Goal: Task Accomplishment & Management: Use online tool/utility

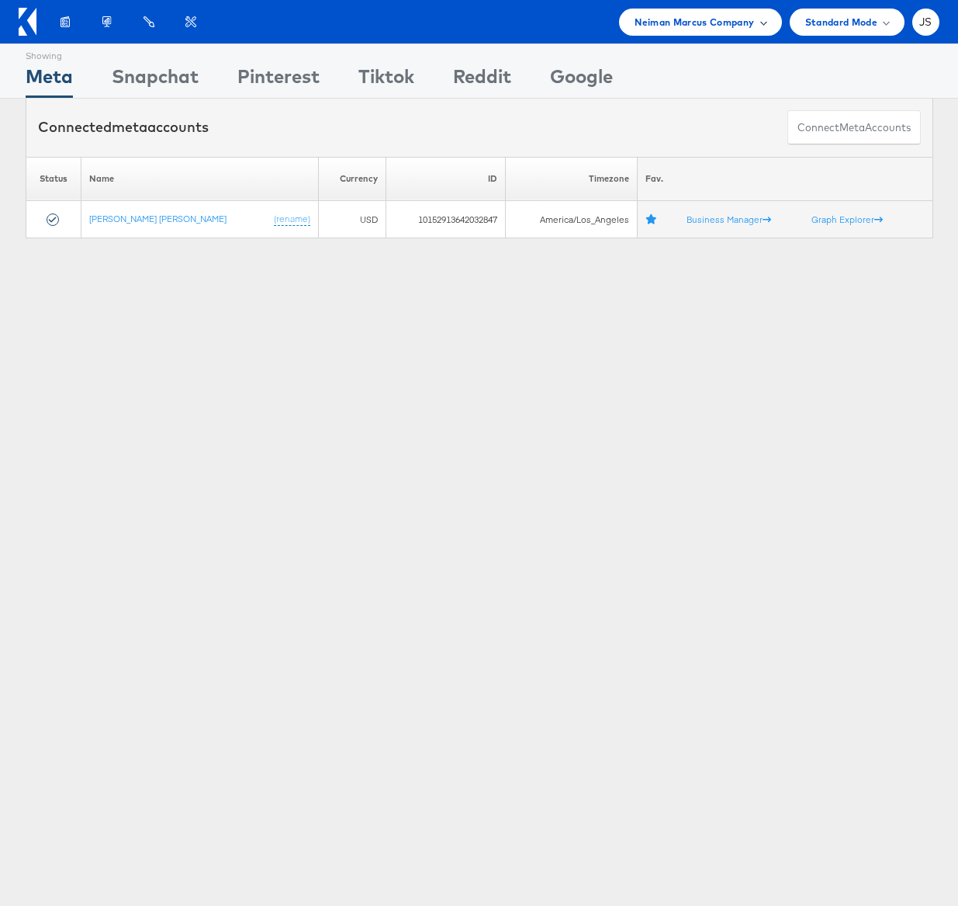
click at [699, 23] on span "Neiman Marcus Company" at bounding box center [695, 22] width 120 height 16
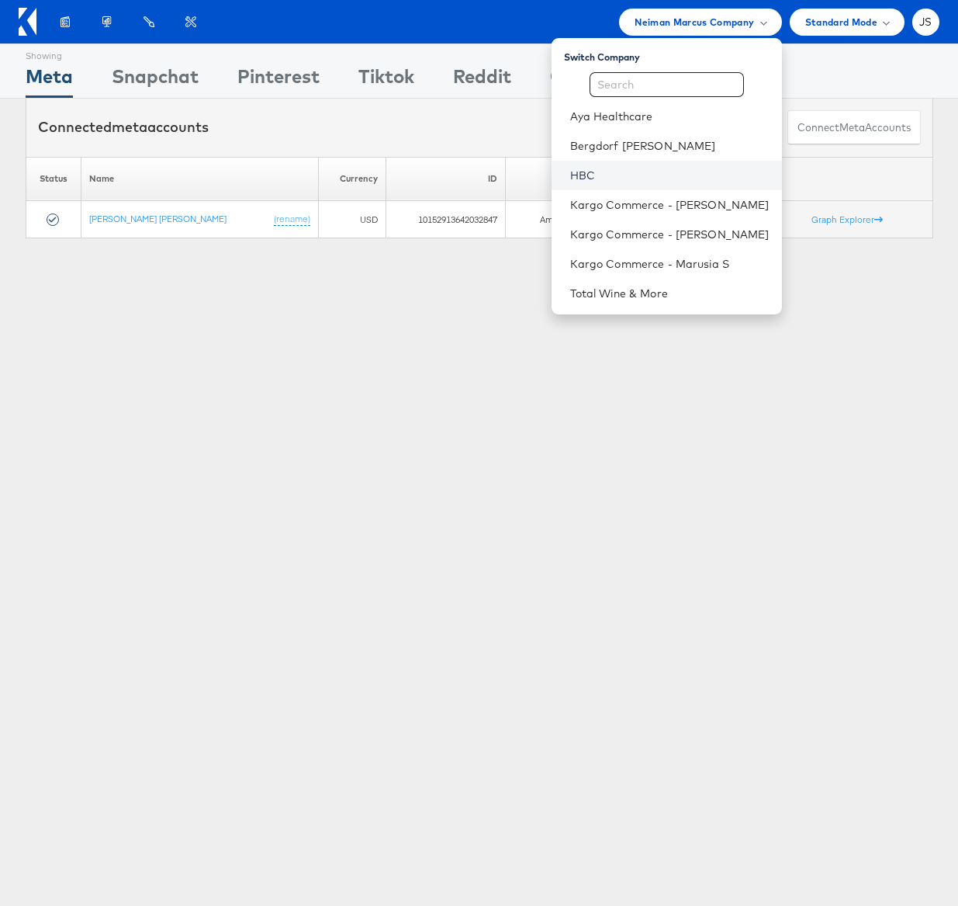
click at [586, 177] on link "HBC" at bounding box center [669, 176] width 199 height 16
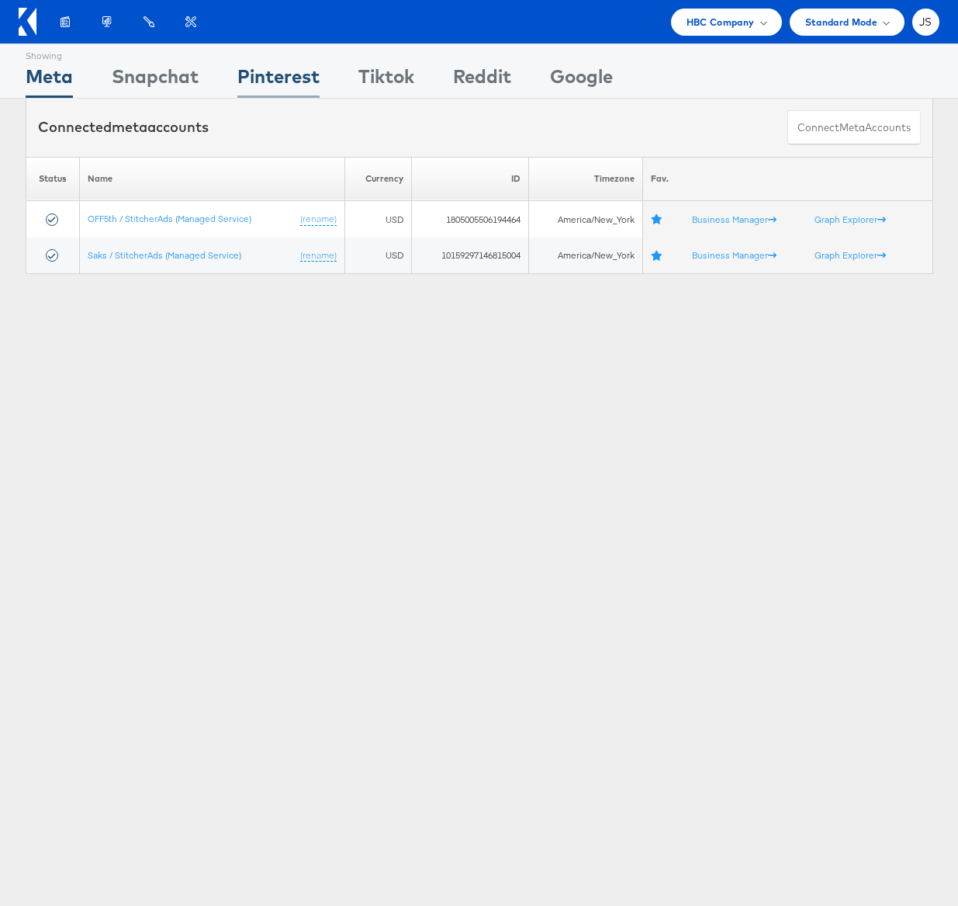
click at [305, 73] on div "Pinterest" at bounding box center [278, 80] width 82 height 35
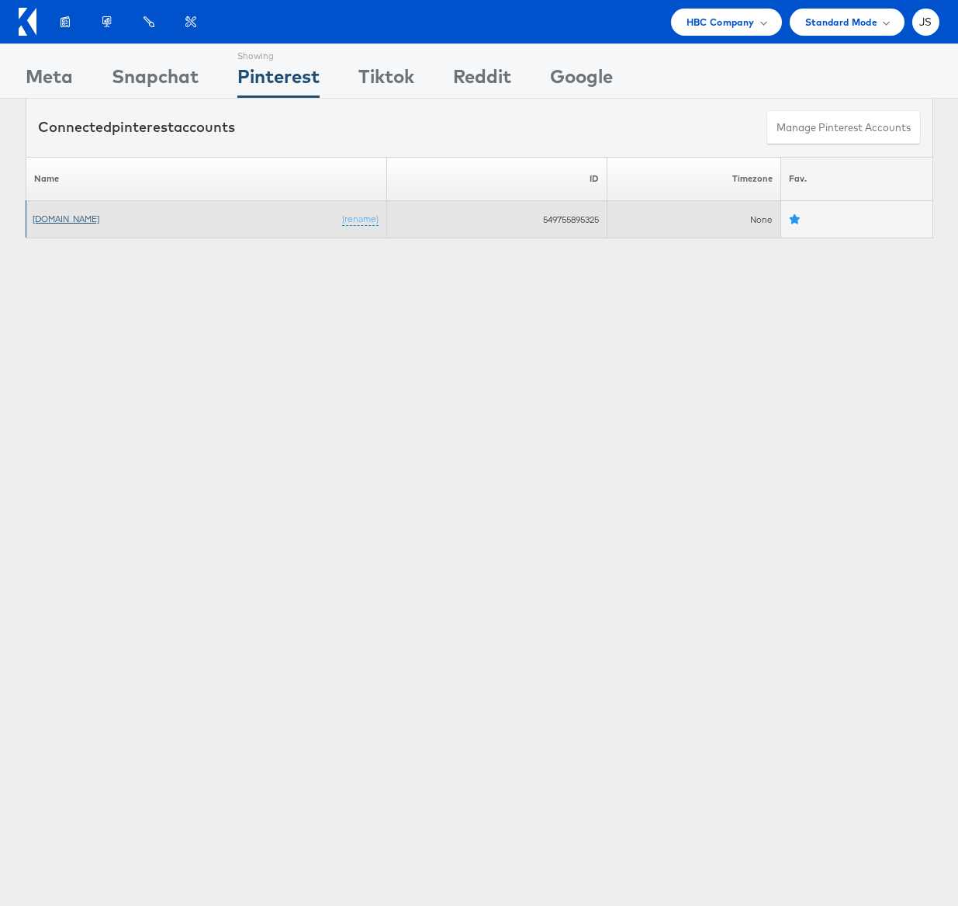
click at [61, 216] on link "[DOMAIN_NAME]" at bounding box center [66, 219] width 67 height 12
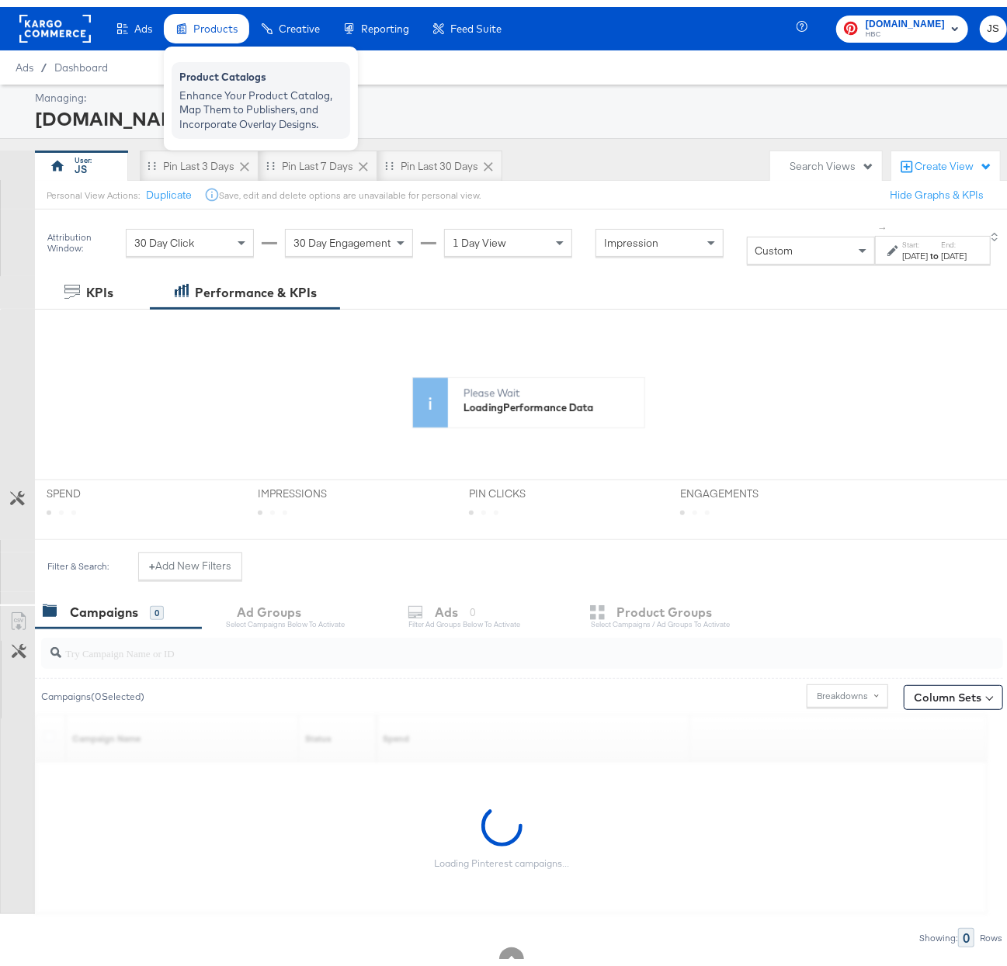
click at [230, 90] on div "Enhance Your Product Catalog, Map Them to Publishers, and Incorporate Overlay D…" at bounding box center [260, 102] width 163 height 43
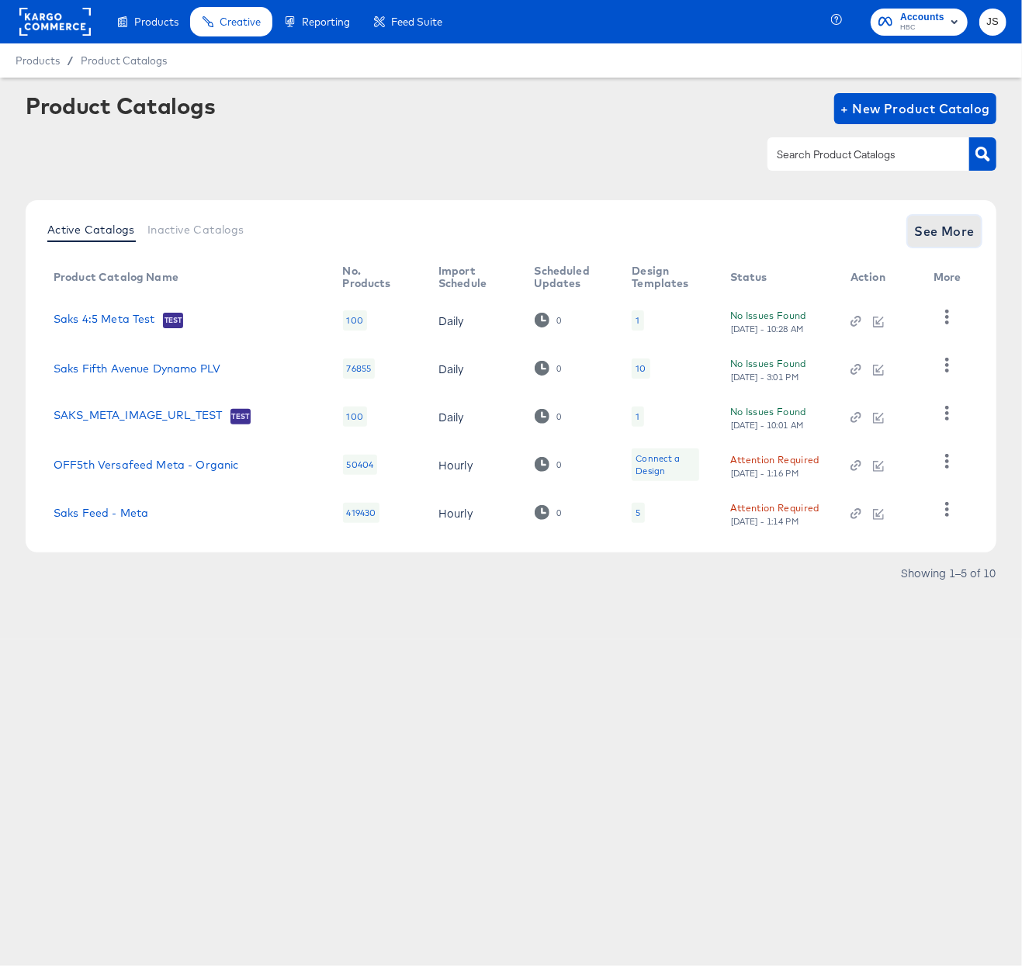
click at [958, 229] on span "See More" at bounding box center [944, 231] width 61 height 22
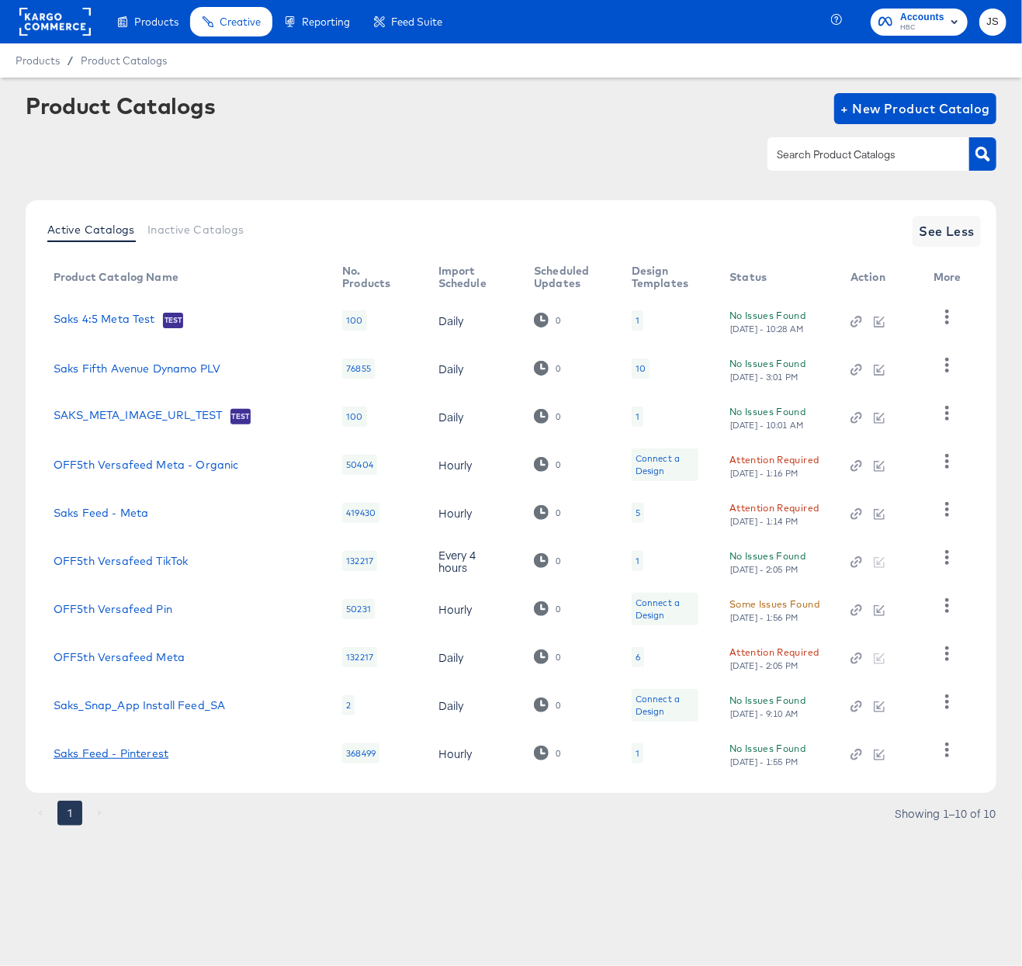
click at [159, 750] on link "Saks Feed - Pinterest" at bounding box center [111, 753] width 115 height 12
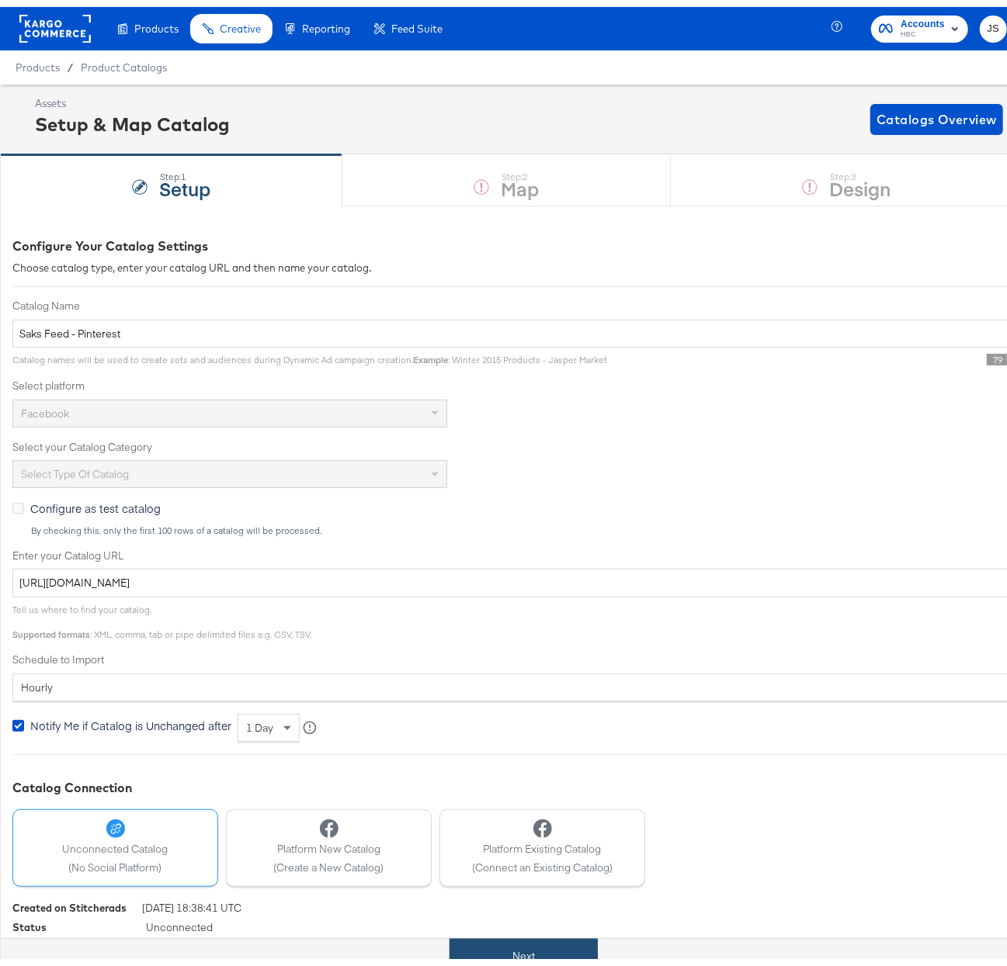
click at [536, 938] on button "Next" at bounding box center [523, 949] width 148 height 35
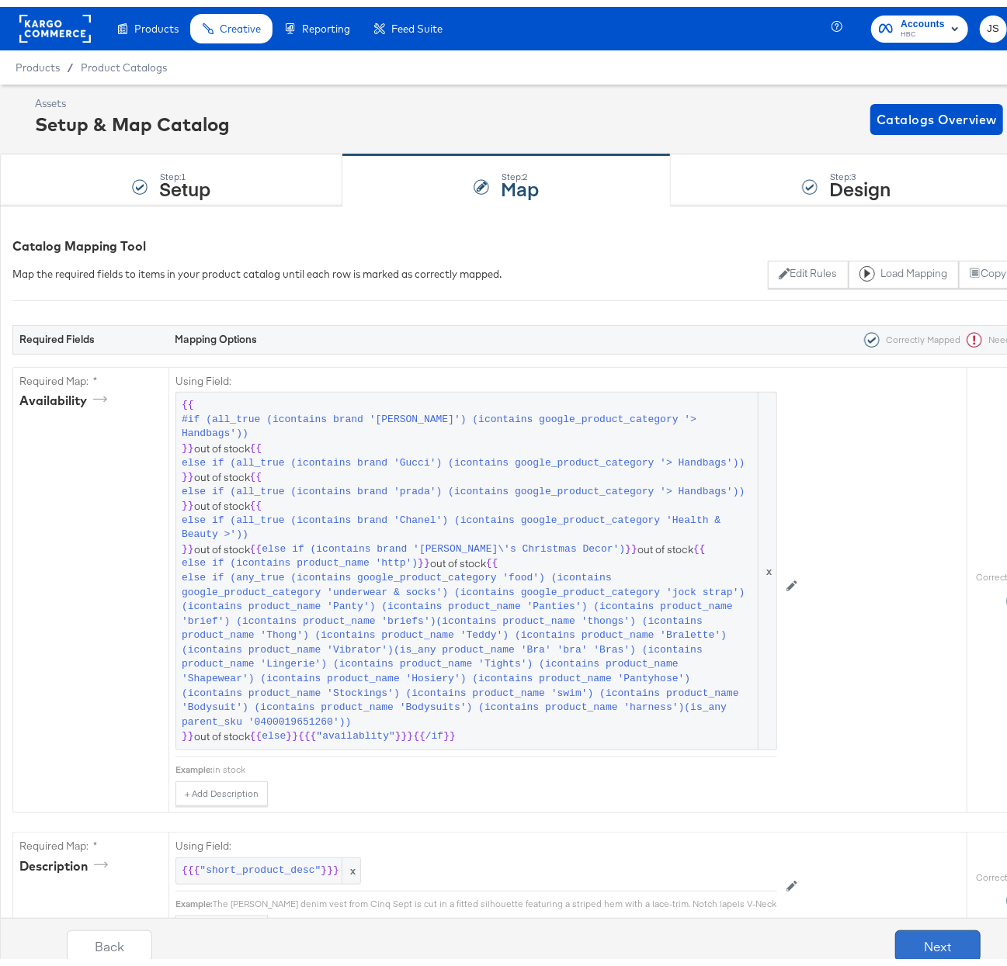
click at [911, 941] on button "Next" at bounding box center [937, 938] width 85 height 31
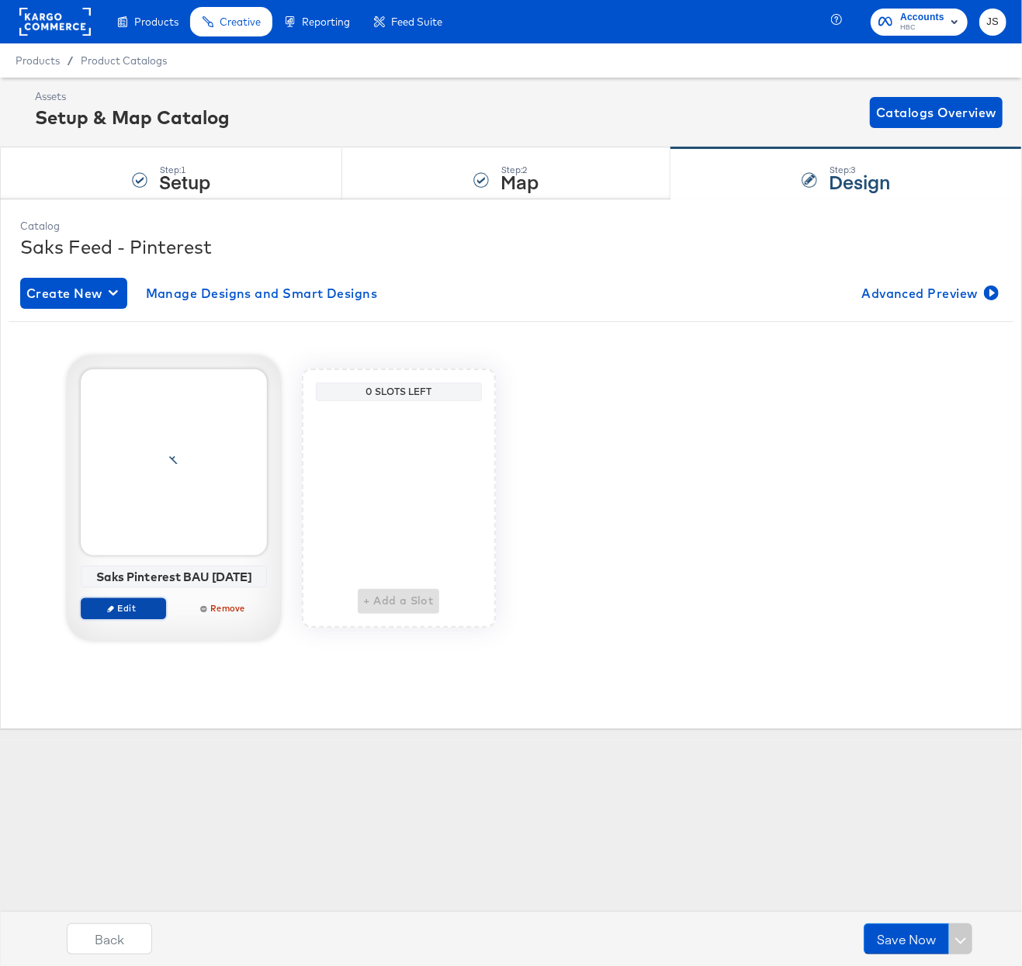
click at [135, 605] on span "Edit" at bounding box center [122, 608] width 71 height 12
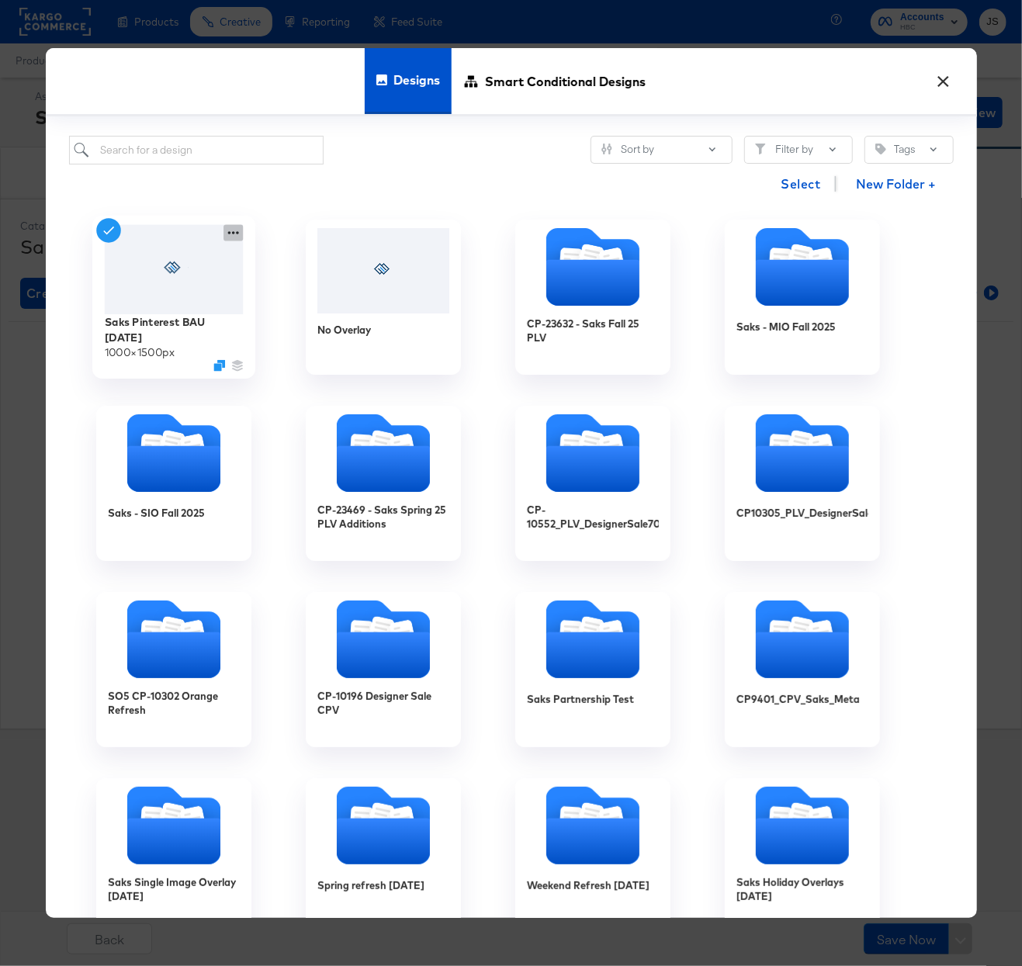
click at [229, 232] on icon at bounding box center [233, 232] width 19 height 16
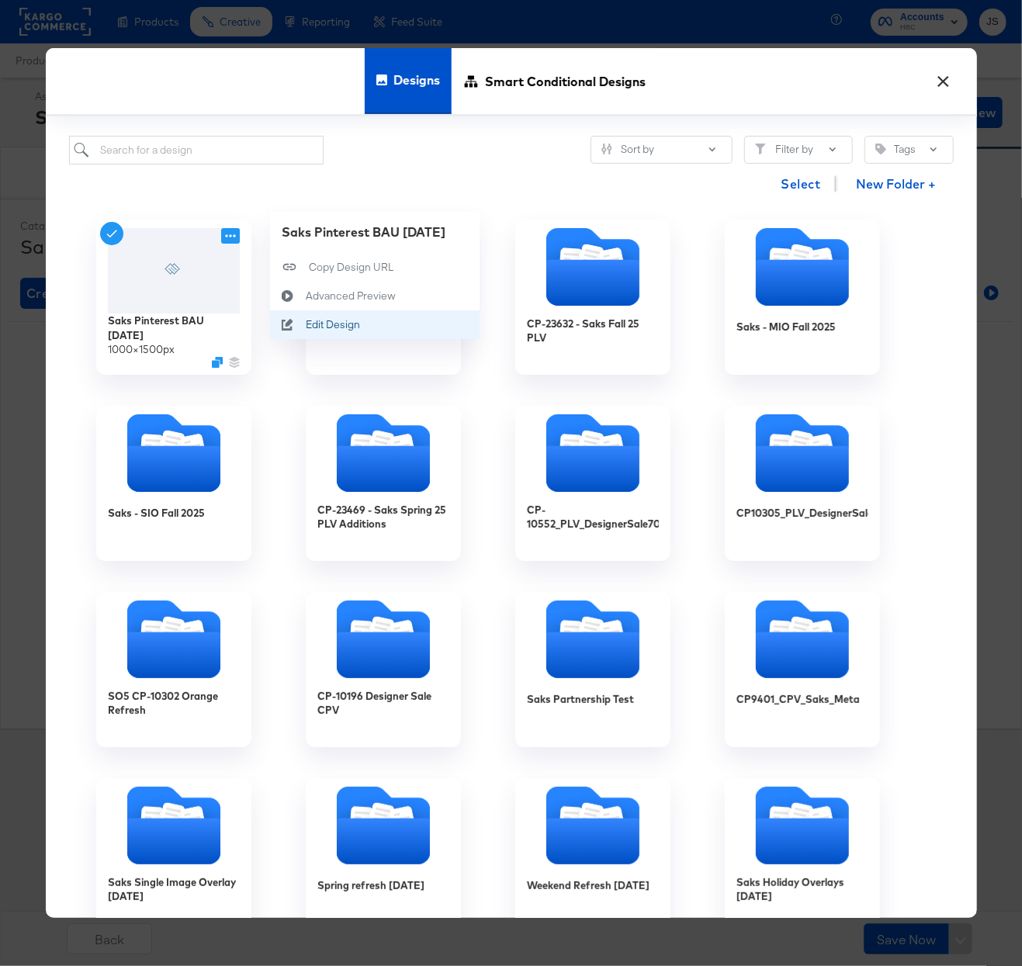
click at [305, 324] on div "Edit Design Edit Design" at bounding box center [305, 324] width 0 height 0
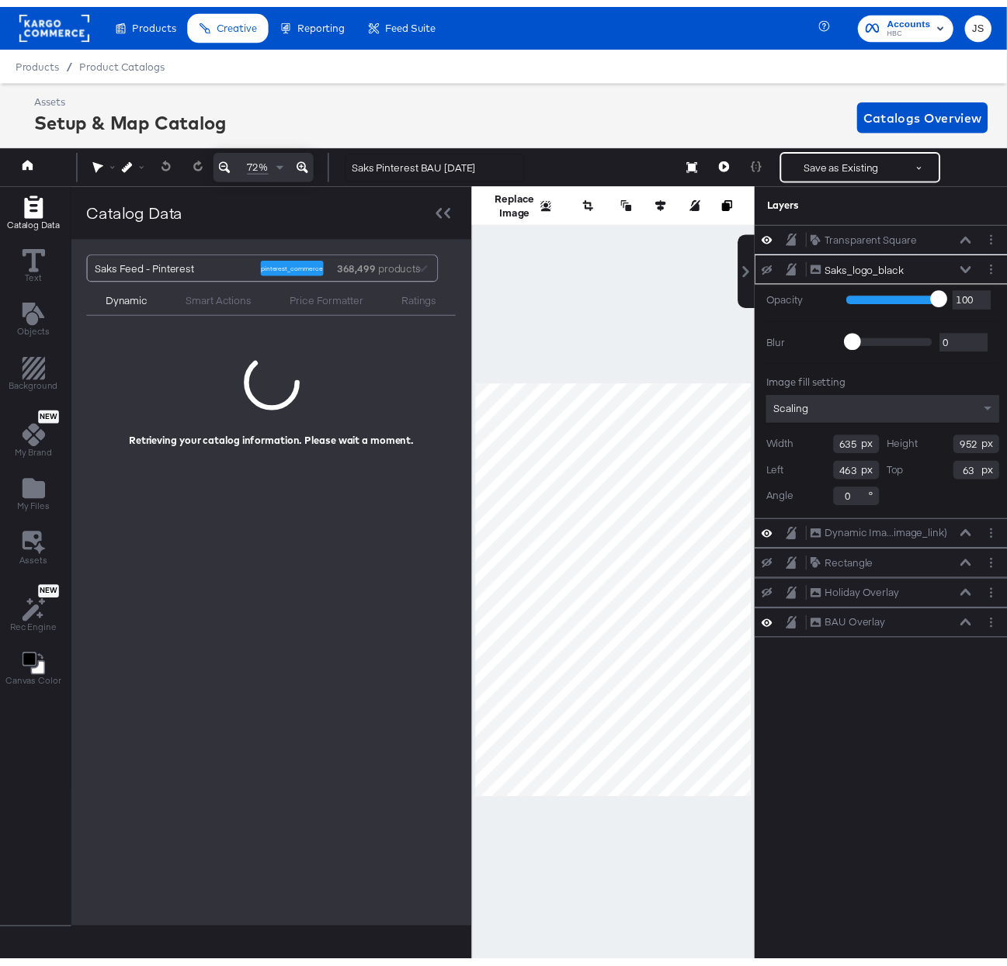
scroll to position [0, 4]
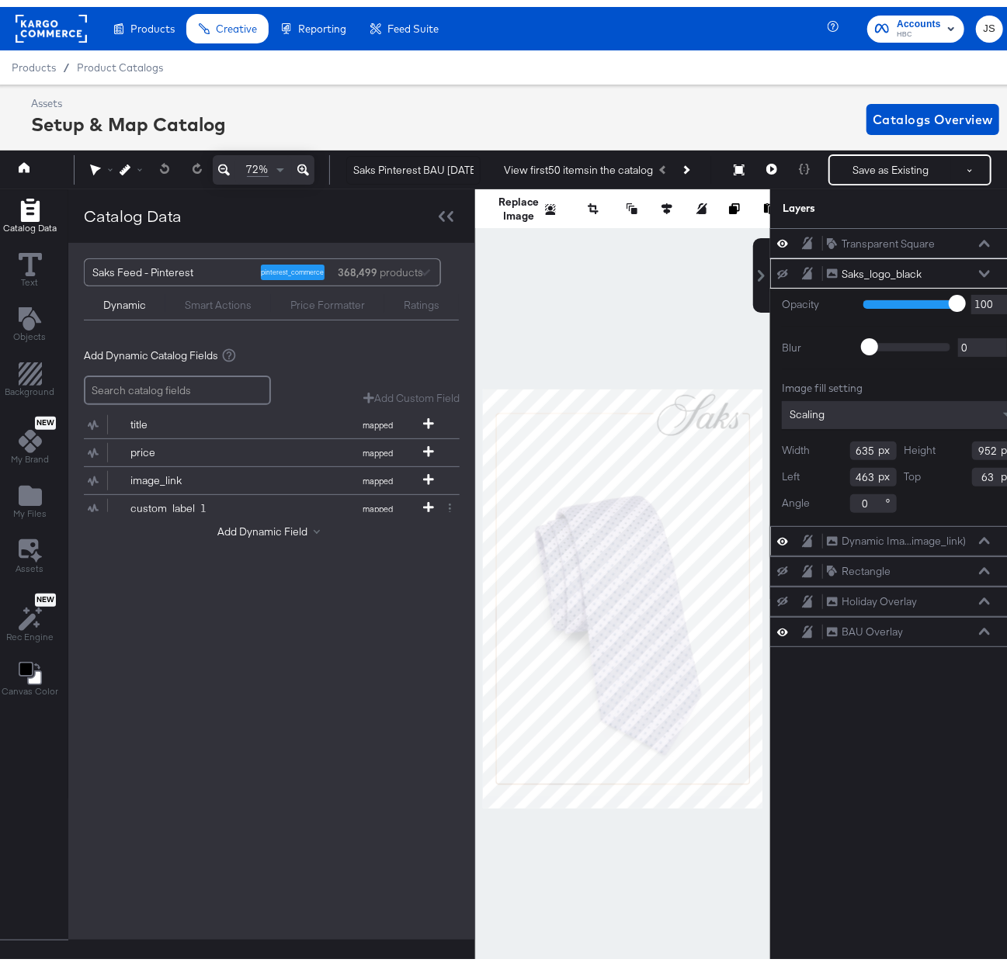
click at [985, 535] on icon at bounding box center [984, 533] width 11 height 7
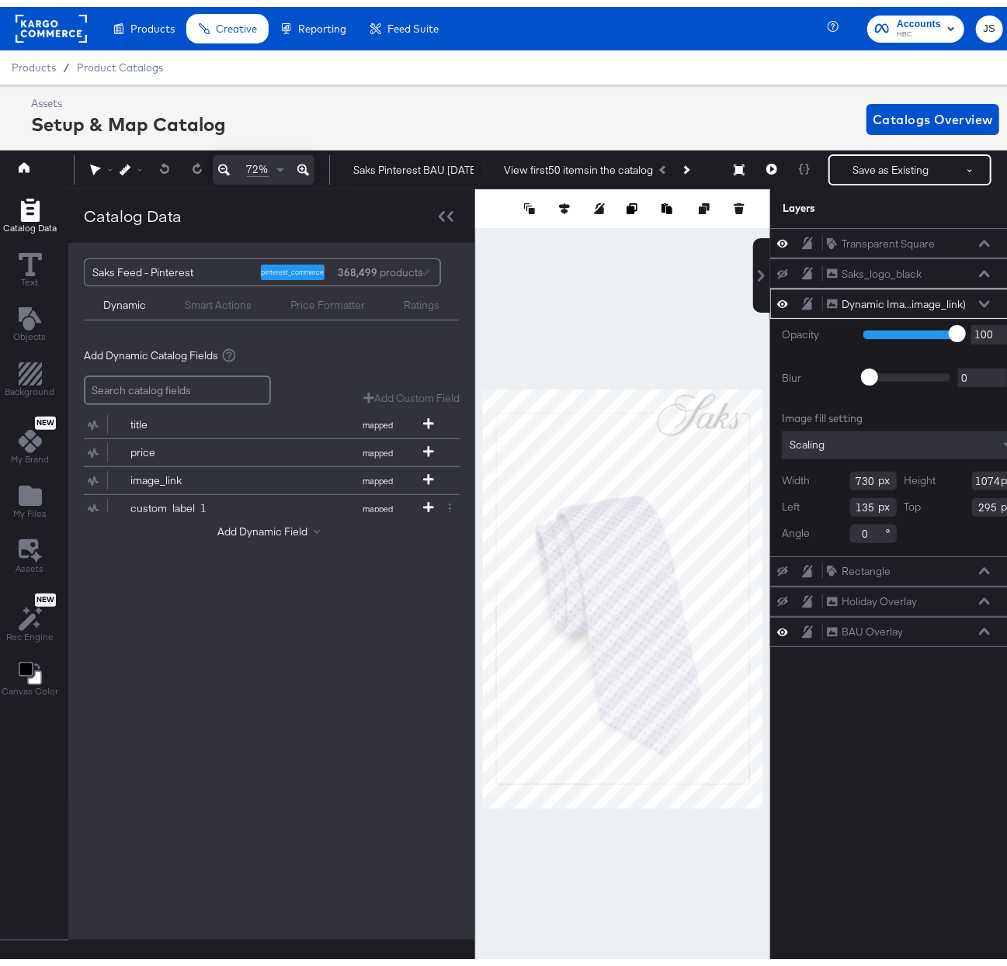
scroll to position [0, 31]
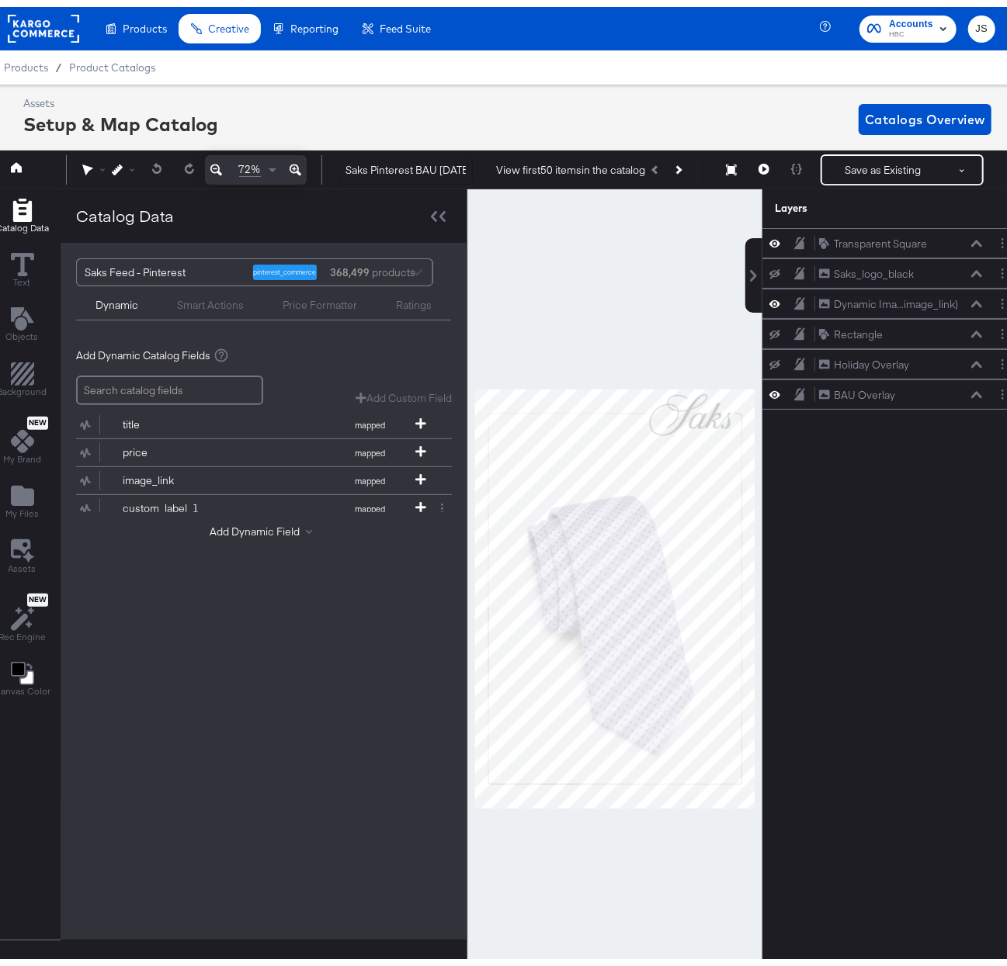
click at [25, 23] on rect at bounding box center [43, 22] width 71 height 28
